Goal: Obtain resource: Download file/media

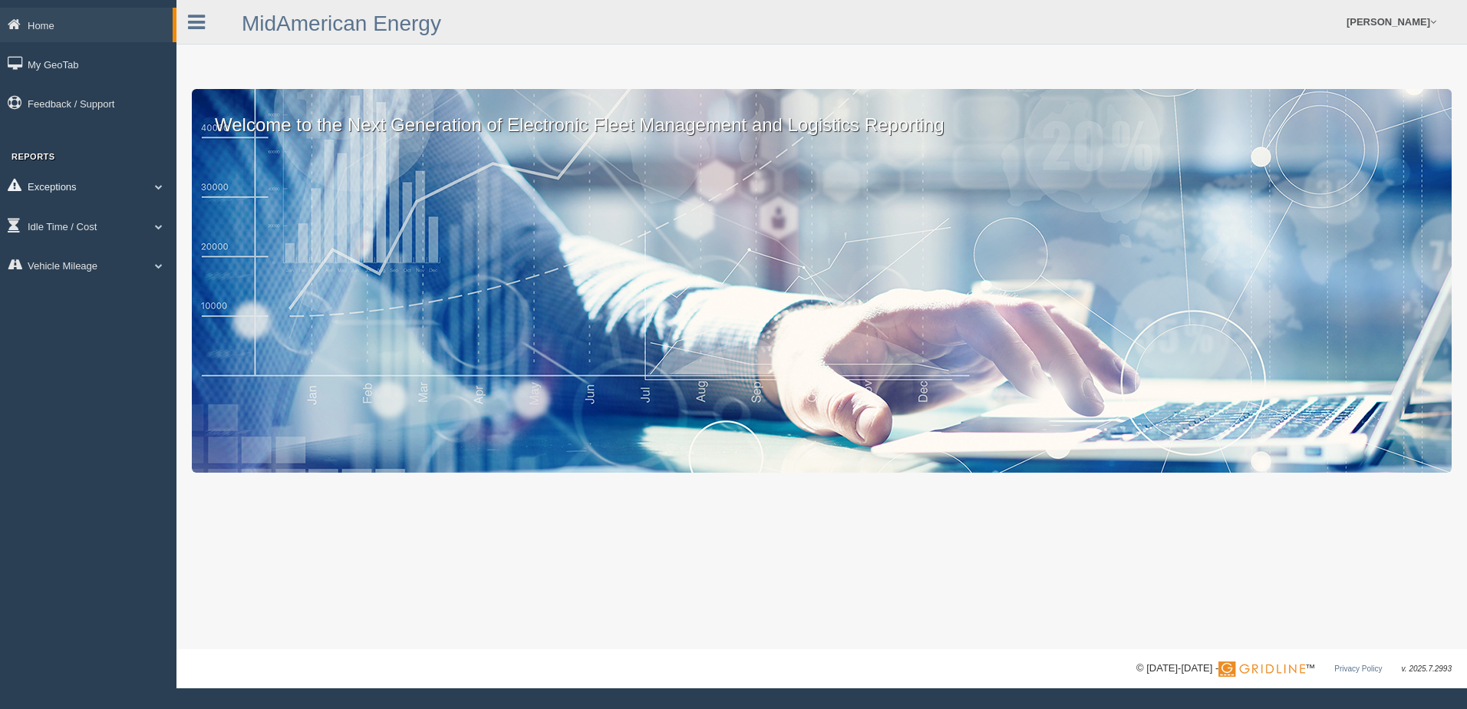
click at [158, 186] on span at bounding box center [159, 187] width 20 height 8
click at [92, 278] on link "Safety Exceptions" at bounding box center [100, 277] width 145 height 28
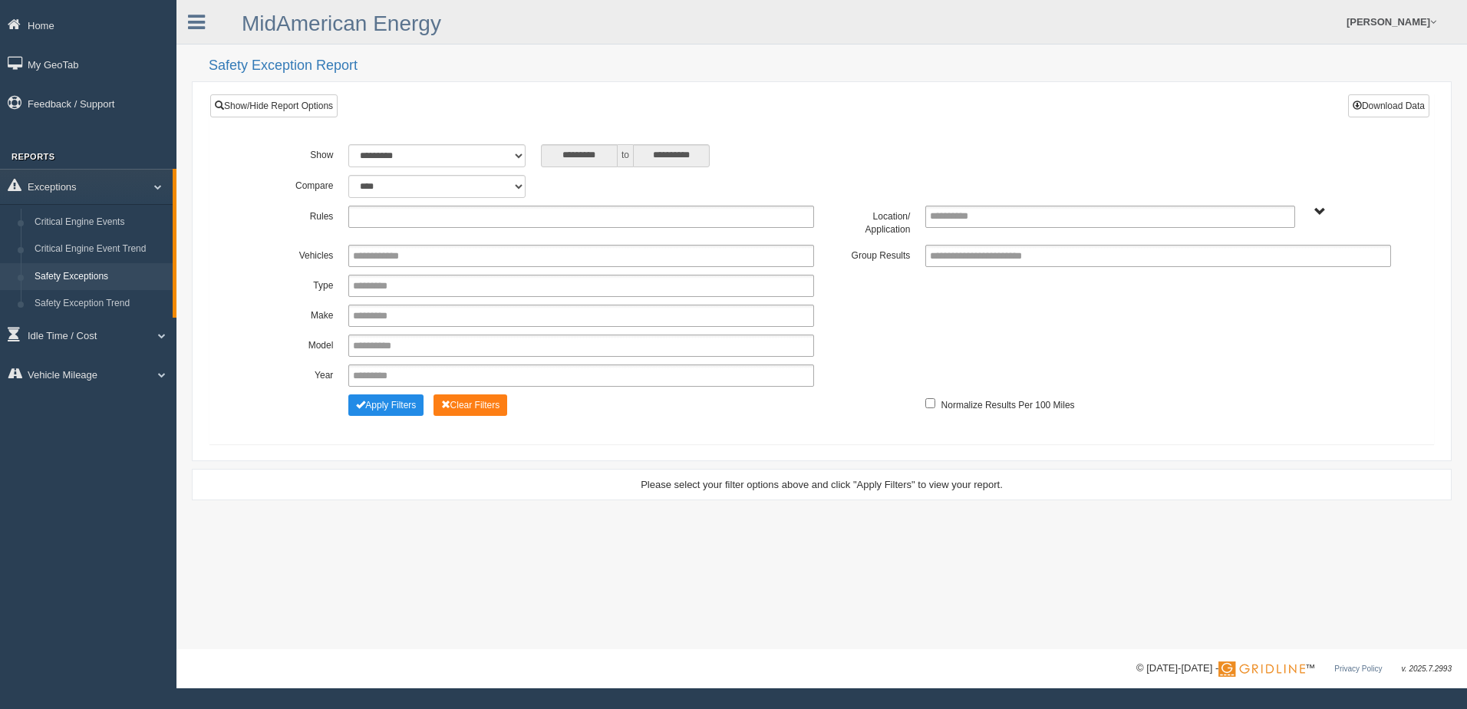
click at [401, 219] on input "text" at bounding box center [394, 216] width 82 height 19
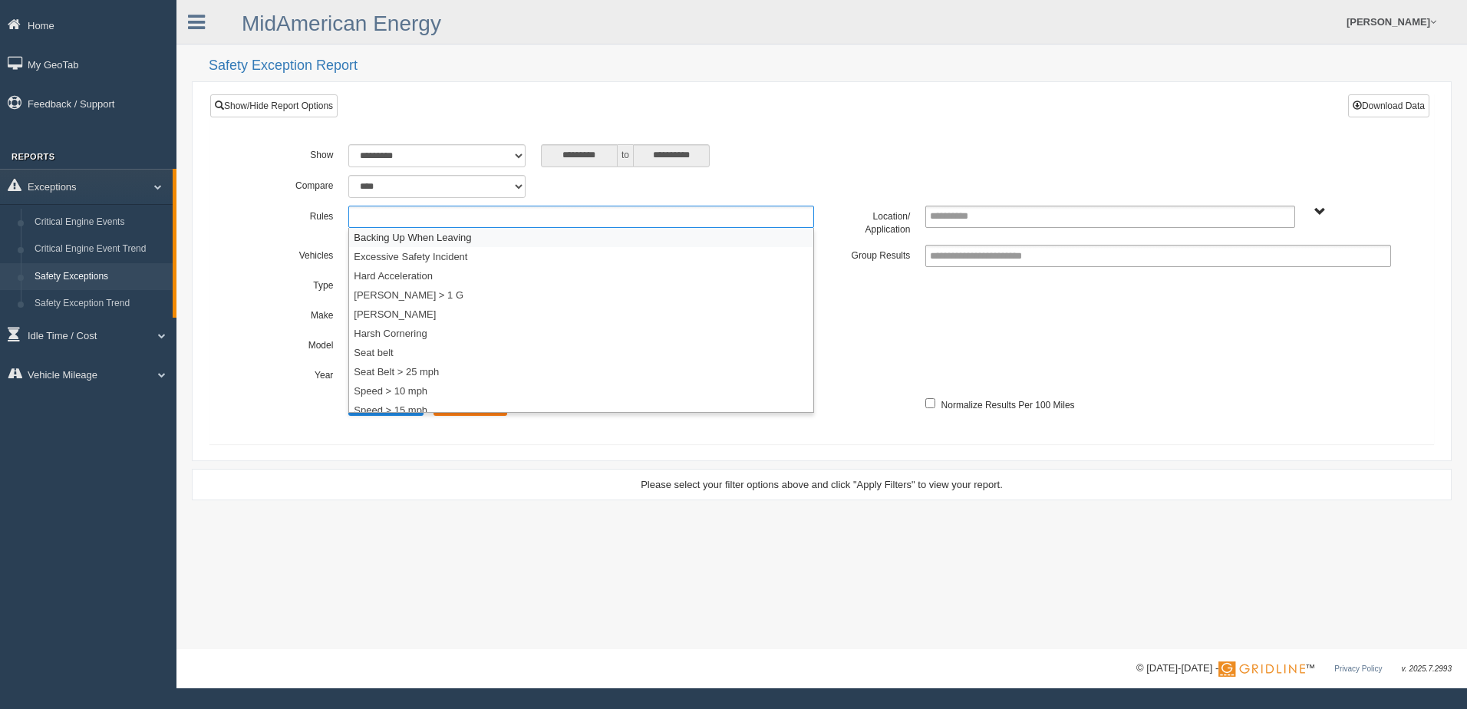
click at [406, 241] on li "Backing Up When Leaving" at bounding box center [581, 237] width 464 height 19
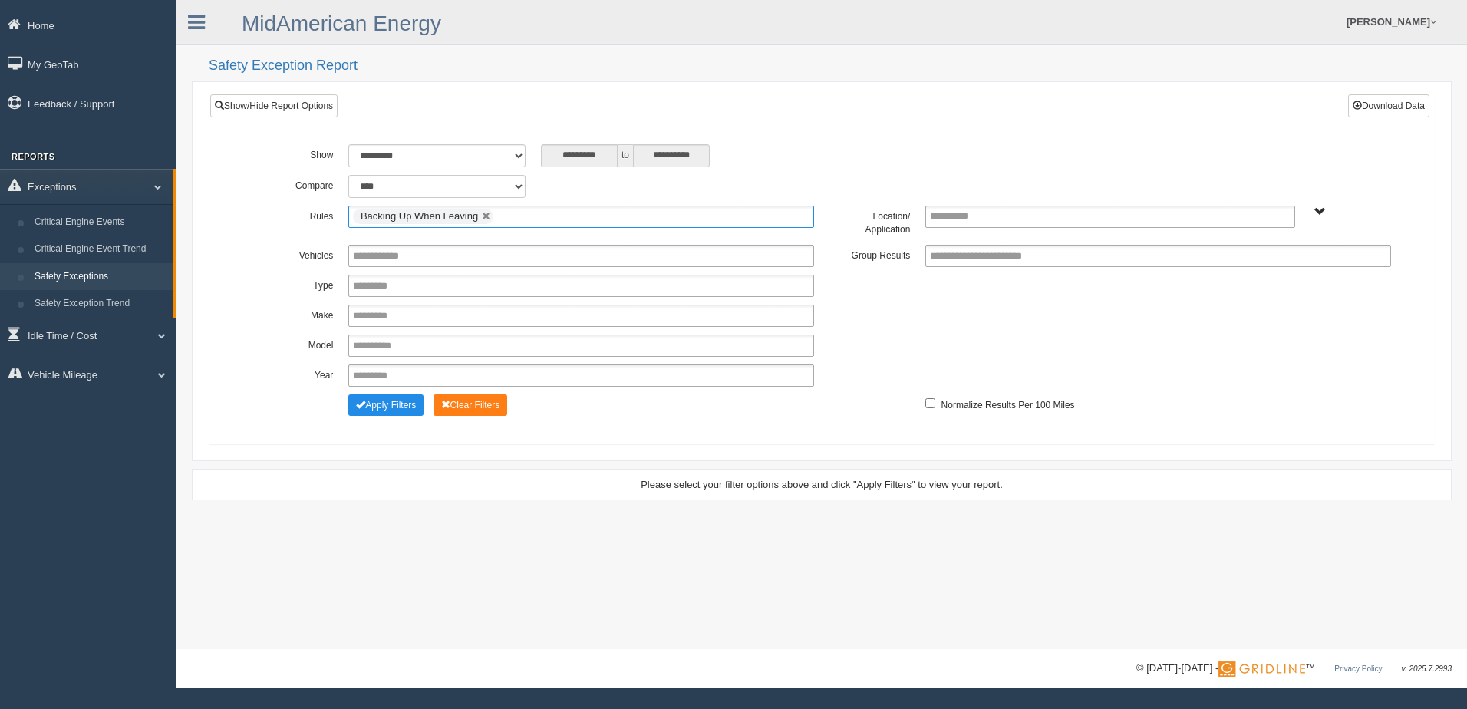
click at [508, 219] on input "text" at bounding box center [506, 216] width 19 height 19
click at [491, 255] on li "Hard Acceleration" at bounding box center [581, 256] width 464 height 19
click at [650, 213] on ul "Backing Up When Leaving Hard Acceleration" at bounding box center [581, 217] width 466 height 22
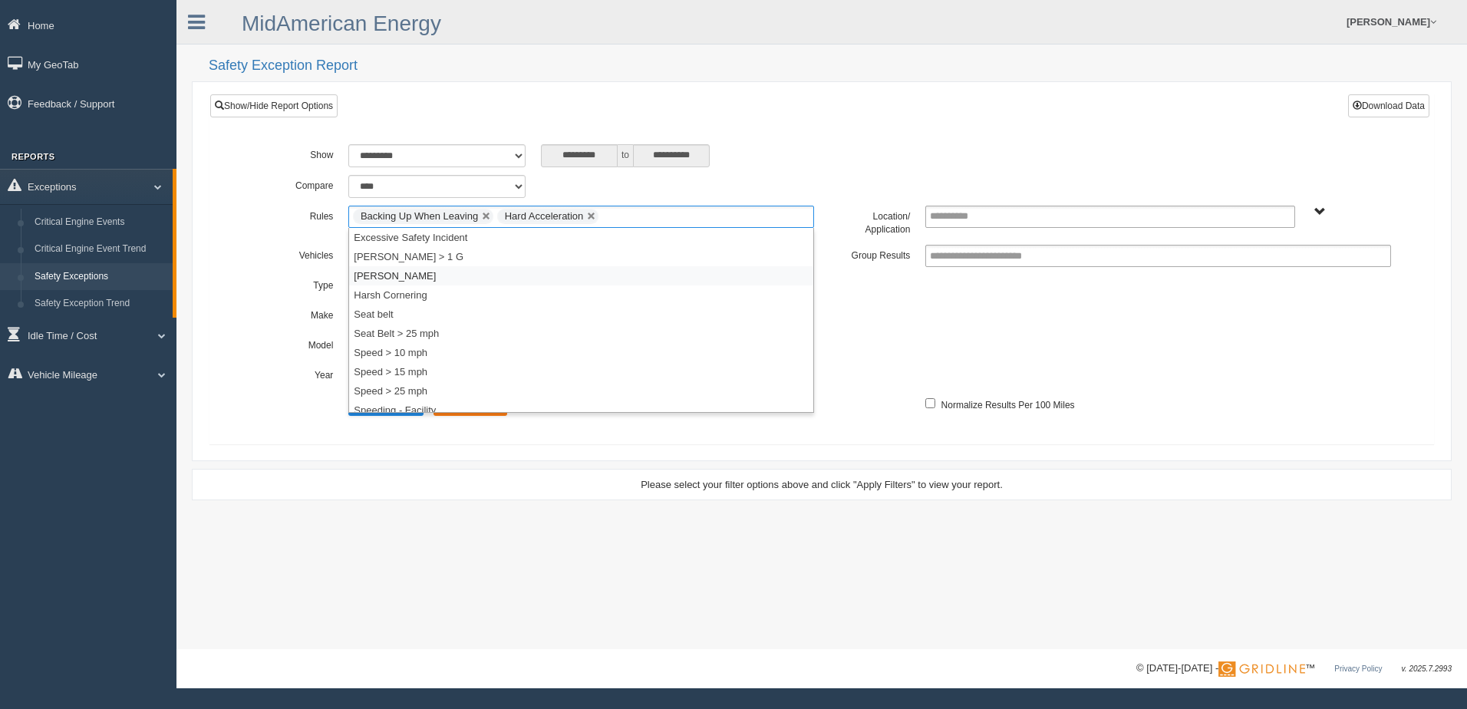
click at [386, 281] on li "[PERSON_NAME]" at bounding box center [581, 275] width 464 height 19
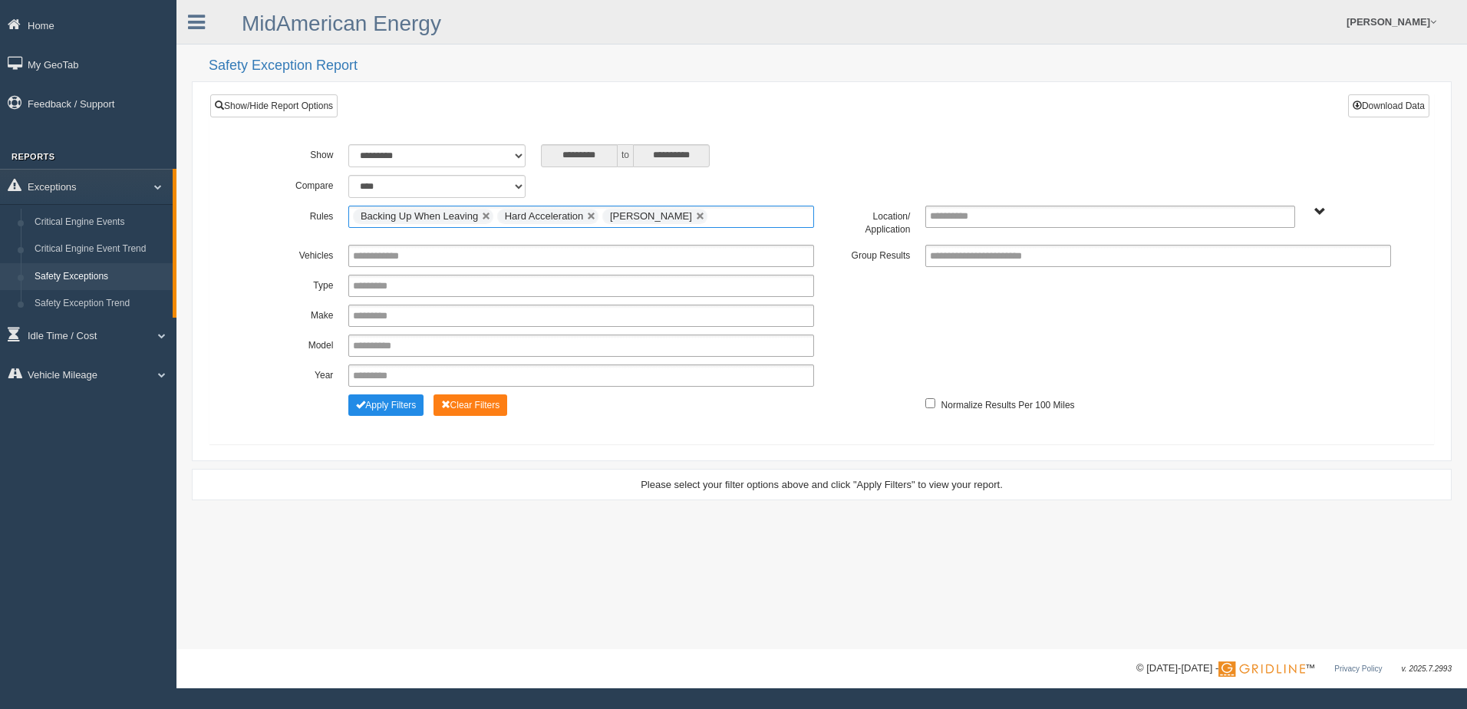
click at [724, 217] on ul "Backing Up When Leaving Hard Acceleration Harsh Braking" at bounding box center [581, 217] width 466 height 22
click at [411, 279] on li "Harsh Cornering" at bounding box center [581, 275] width 464 height 19
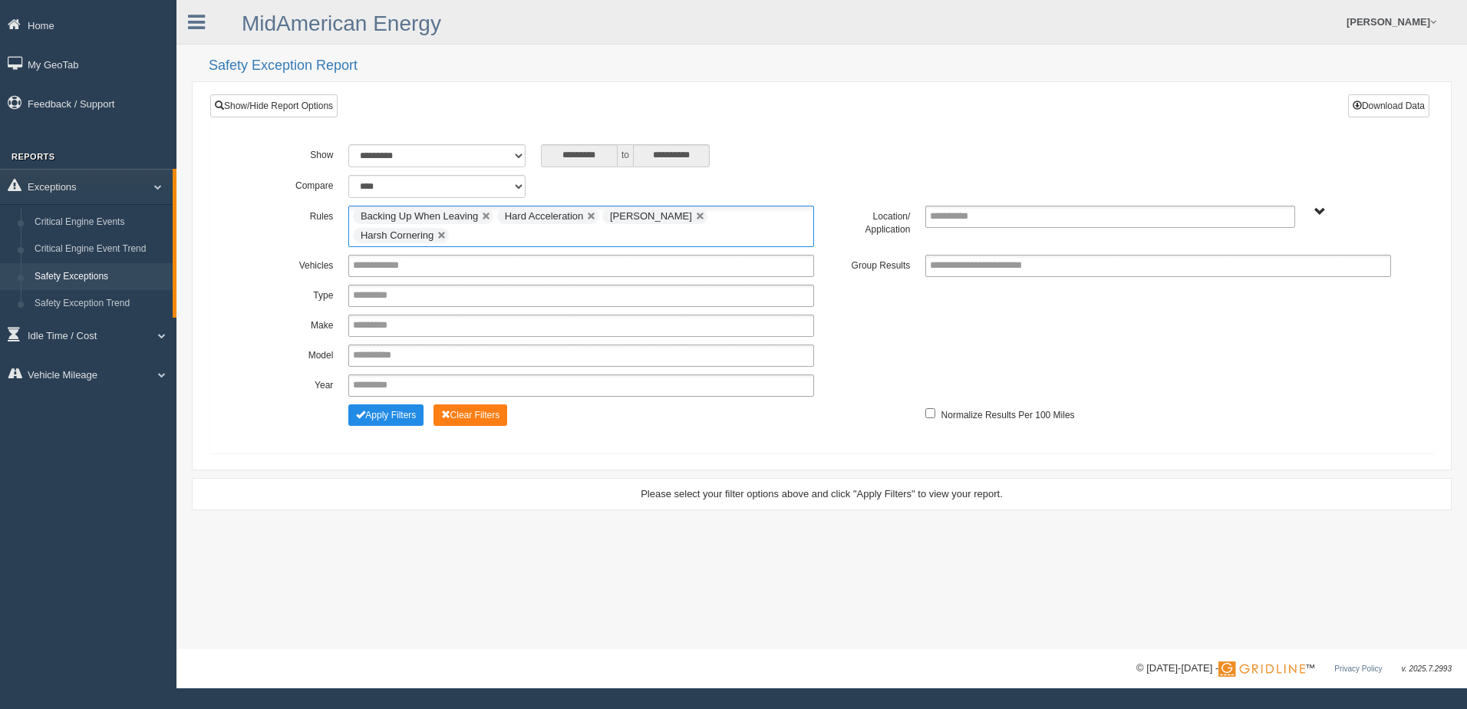
click at [472, 226] on input "text" at bounding box center [462, 235] width 19 height 19
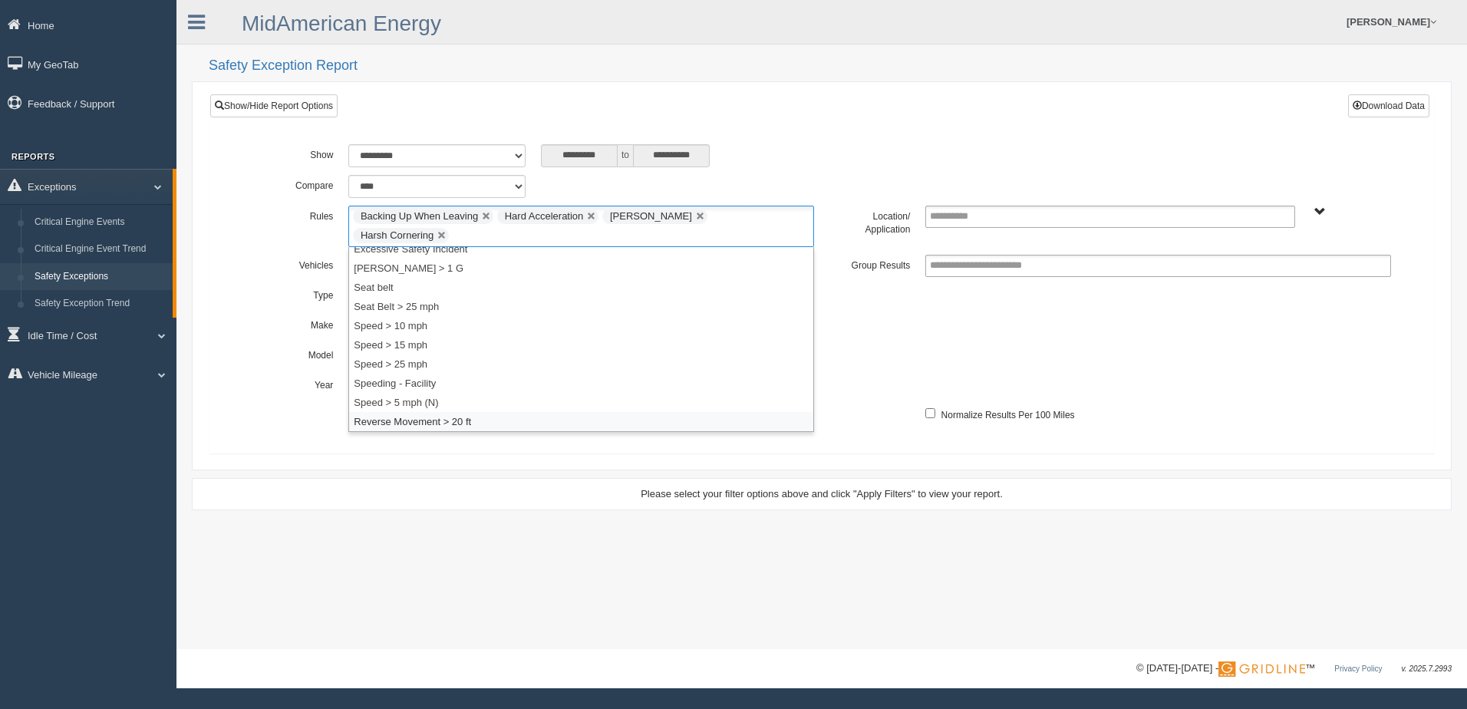
click at [447, 412] on li "Reverse Movement > 20 ft" at bounding box center [581, 421] width 464 height 19
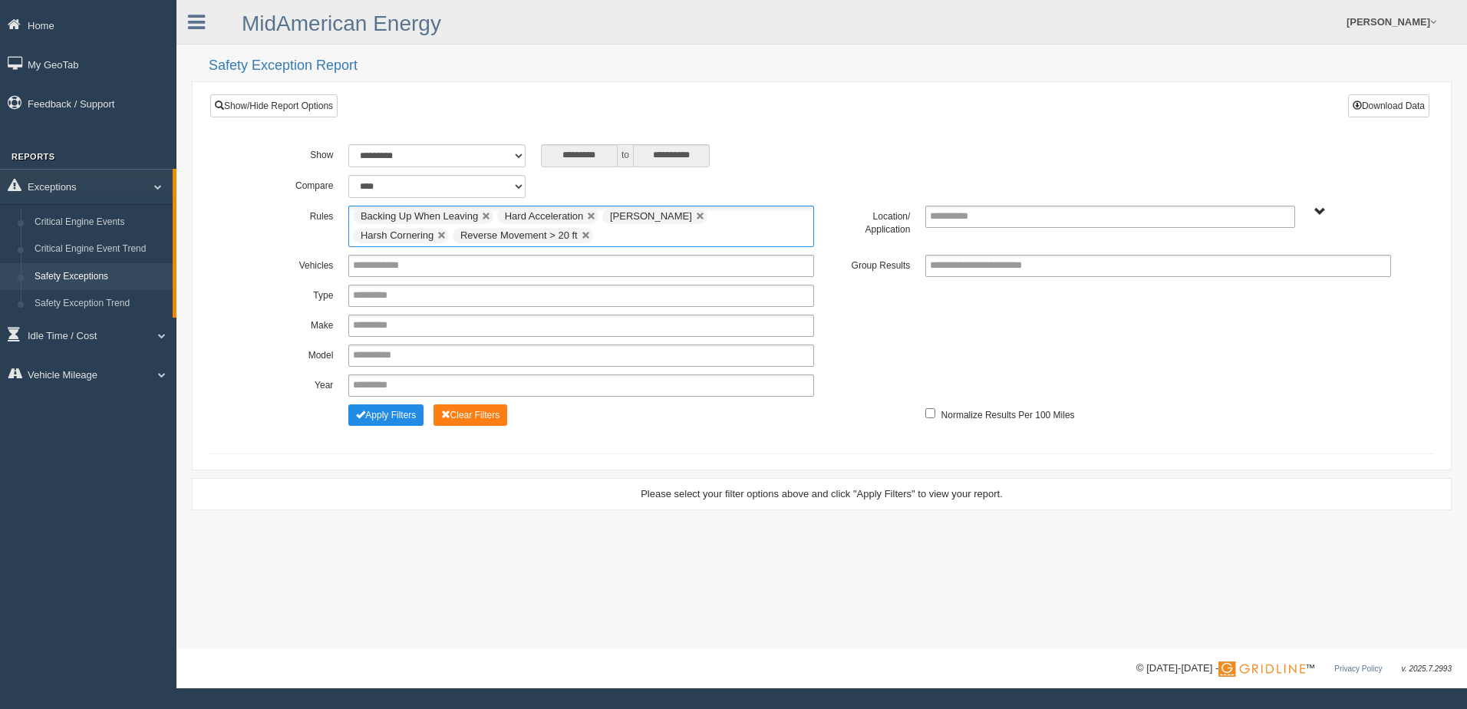
click at [522, 238] on ul "Backing Up When Leaving Hard Acceleration Harsh Braking Harsh Cornering Reverse…" at bounding box center [581, 226] width 466 height 41
click at [436, 298] on li "Seat belt" at bounding box center [581, 294] width 464 height 19
click at [641, 237] on ul "Backing Up When Leaving Hard Acceleration Harsh Braking Harsh Cornering Reverse…" at bounding box center [581, 226] width 466 height 41
click at [414, 301] on li "Seat Belt > 25 mph" at bounding box center [581, 294] width 464 height 19
click at [721, 240] on ul "Backing Up When Leaving Hard Acceleration Harsh Braking Harsh Cornering Reverse…" at bounding box center [581, 226] width 466 height 41
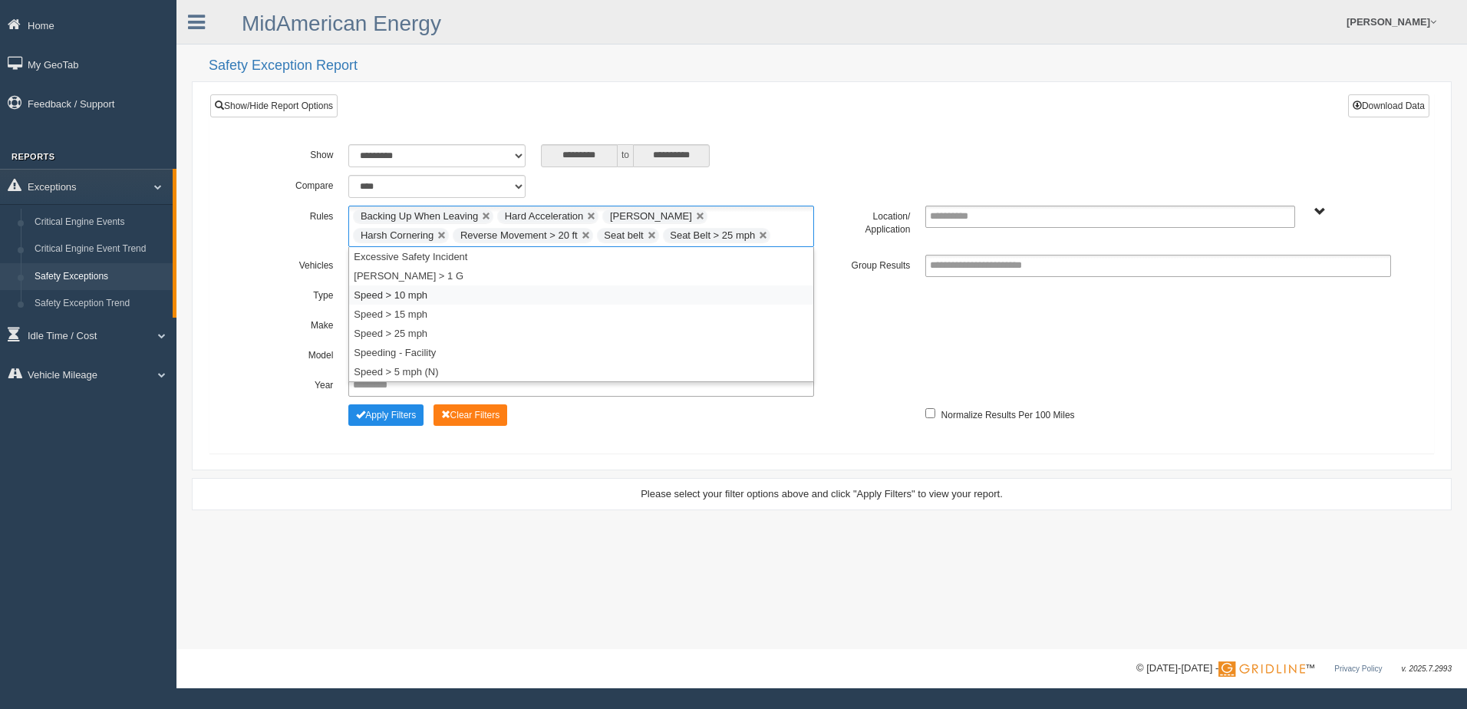
click at [511, 299] on li "Speed > 10 mph" at bounding box center [581, 294] width 464 height 19
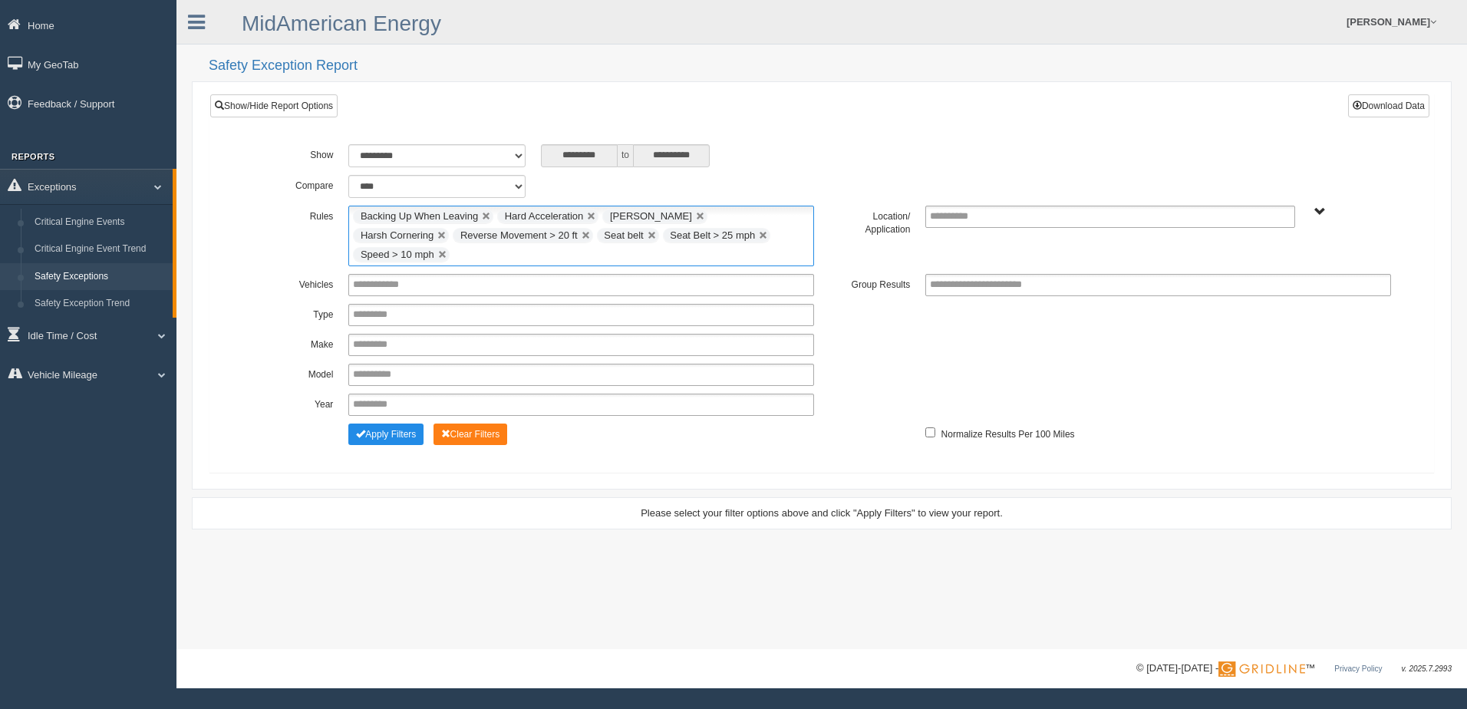
click at [473, 246] on input "text" at bounding box center [463, 255] width 19 height 19
click at [456, 305] on li "Speed > 15 mph" at bounding box center [581, 314] width 464 height 19
click at [615, 257] on ul "Backing Up When Leaving Hard Acceleration Harsh Braking Harsh Cornering Reverse…" at bounding box center [581, 236] width 466 height 61
click at [371, 316] on li "Speed > 25 mph" at bounding box center [581, 314] width 464 height 19
click at [412, 432] on button "Apply Filters" at bounding box center [385, 434] width 75 height 21
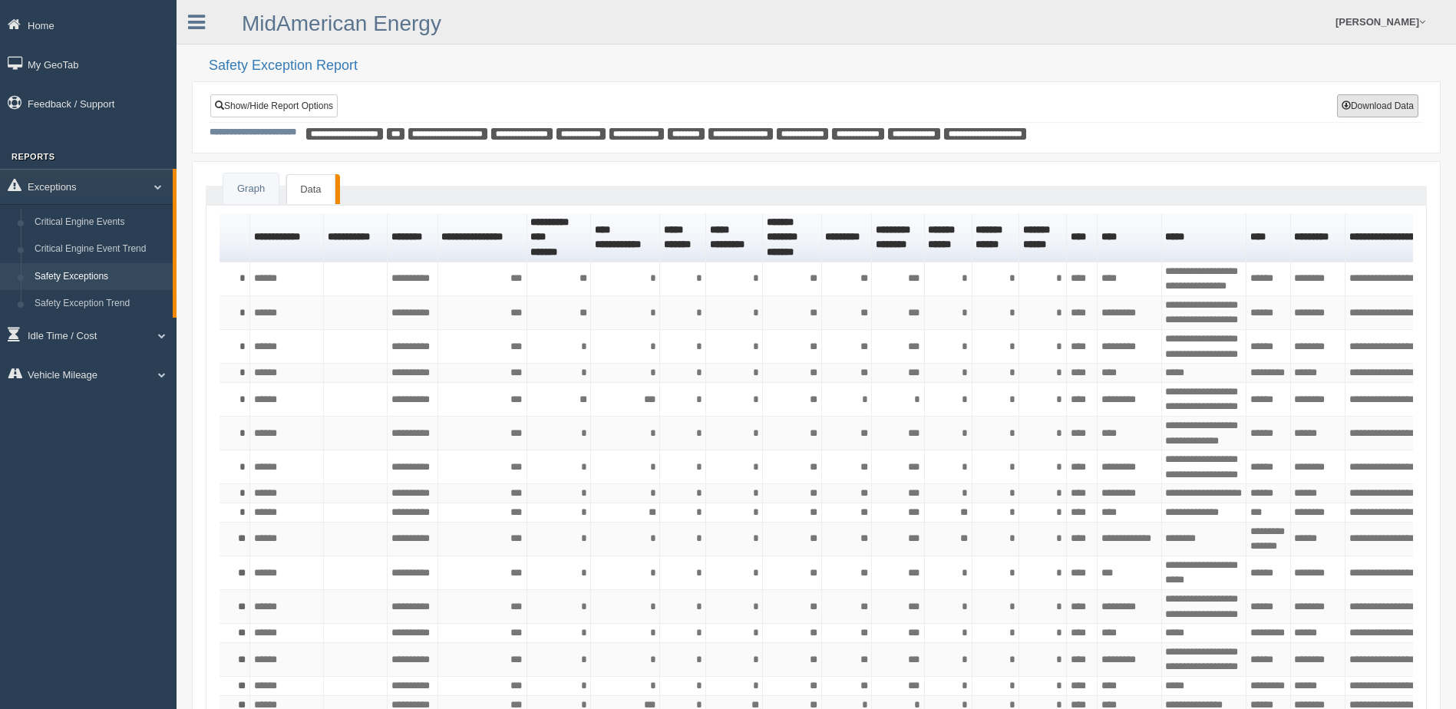
click at [1371, 107] on button "Download Data" at bounding box center [1377, 105] width 81 height 23
